Goal: Task Accomplishment & Management: Manage account settings

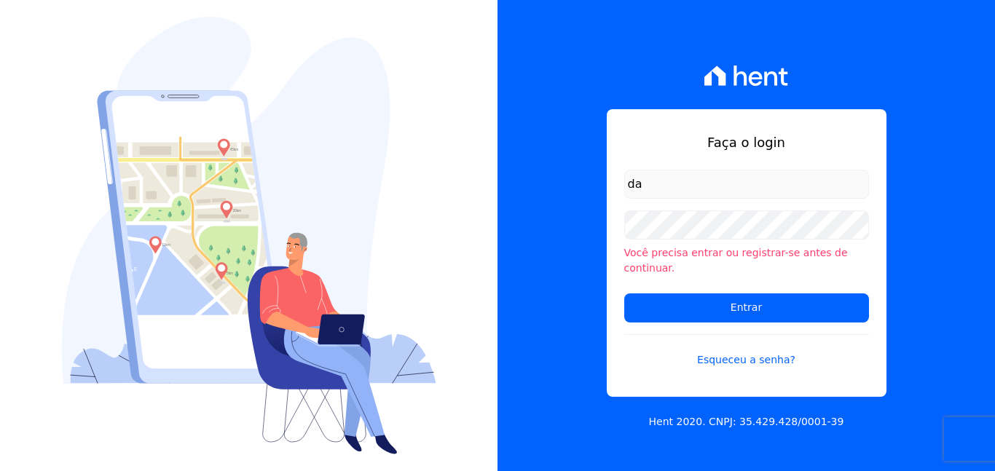
type input "[EMAIL_ADDRESS][DOMAIN_NAME]"
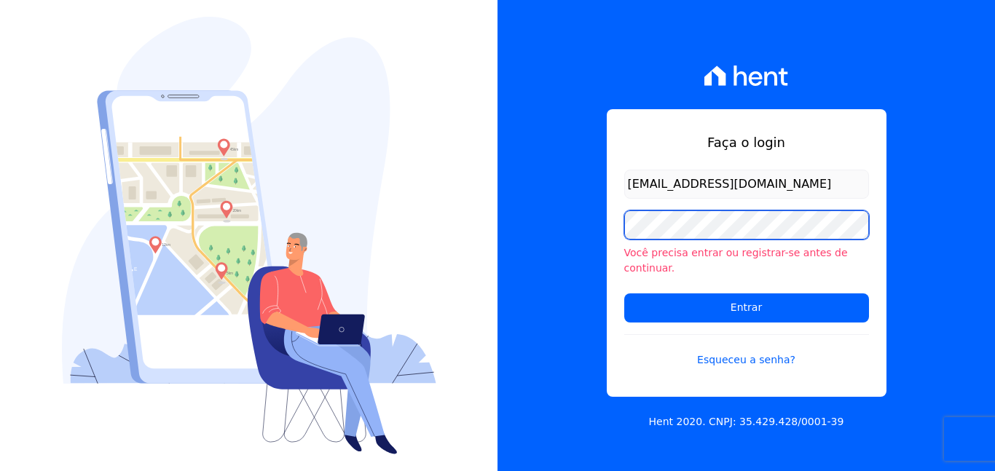
click at [624, 293] on input "Entrar" at bounding box center [746, 307] width 245 height 29
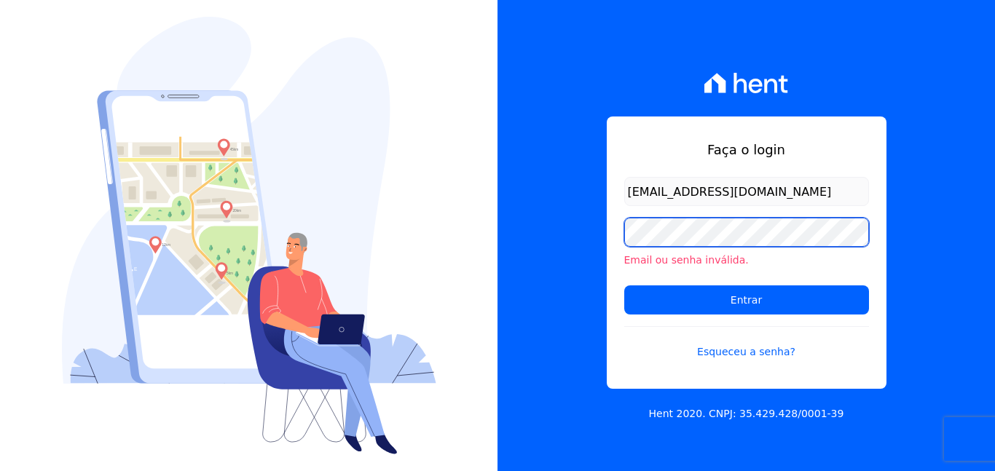
click at [624, 285] on input "Entrar" at bounding box center [746, 299] width 245 height 29
